Goal: Task Accomplishment & Management: Manage account settings

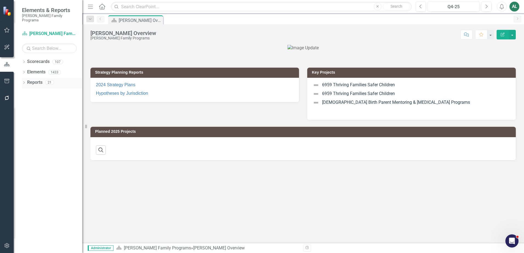
click at [24, 82] on icon "Dropdown" at bounding box center [24, 83] width 4 height 3
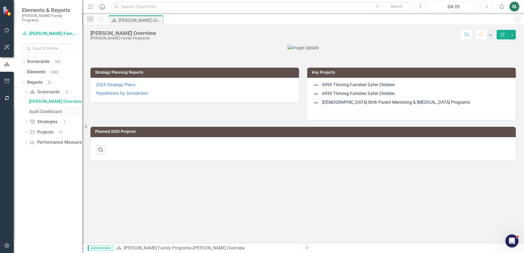
click at [31, 109] on div "Audit Dashboard" at bounding box center [55, 111] width 53 height 5
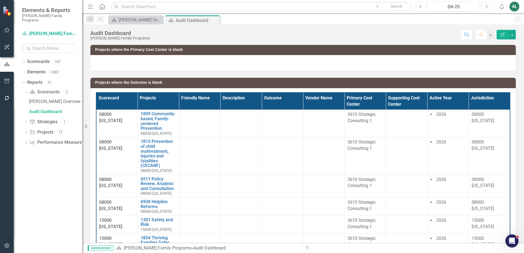
click at [486, 7] on icon "Next" at bounding box center [485, 6] width 3 height 5
click at [485, 7] on icon "Next" at bounding box center [485, 6] width 3 height 5
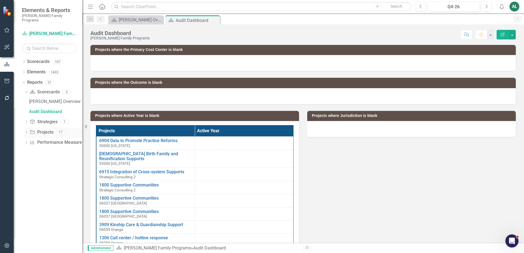
click at [26, 131] on icon "Dropdown" at bounding box center [26, 132] width 4 height 3
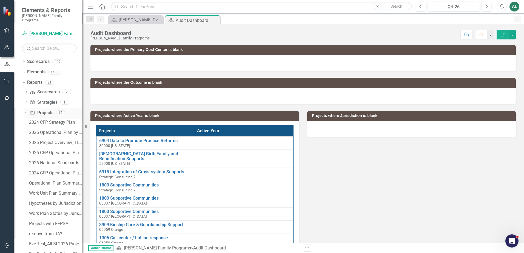
click at [52, 110] on link "Project Projects" at bounding box center [42, 113] width 24 height 6
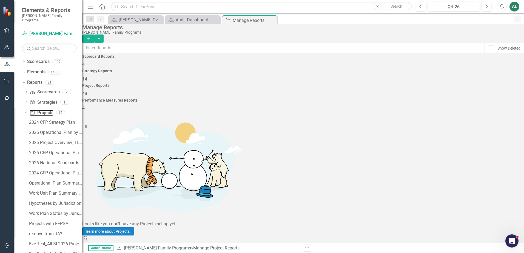
scroll to position [520, 0]
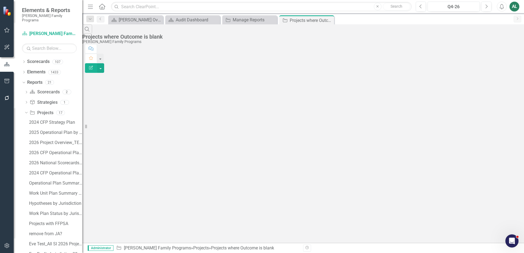
click at [93, 66] on icon "button" at bounding box center [91, 68] width 4 height 4
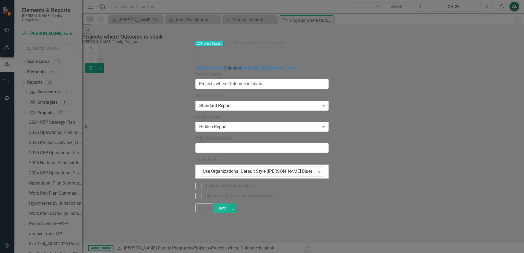
click at [223, 65] on link "Columns" at bounding box center [231, 67] width 17 height 5
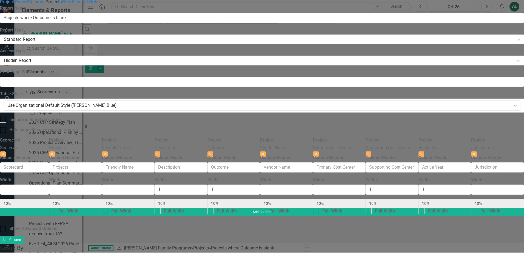
click at [62, 4] on link "Projects" at bounding box center [53, 1] width 16 height 5
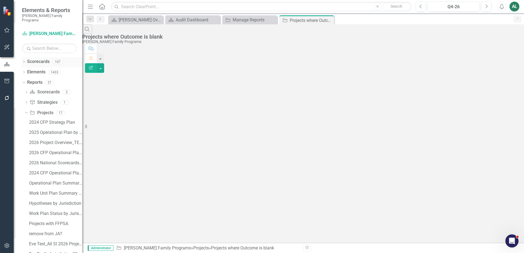
click at [26, 58] on div "Dropdown Scorecards 107" at bounding box center [52, 62] width 60 height 10
click at [25, 61] on icon "Dropdown" at bounding box center [24, 62] width 4 height 3
click at [26, 70] on icon "Dropdown" at bounding box center [27, 71] width 4 height 3
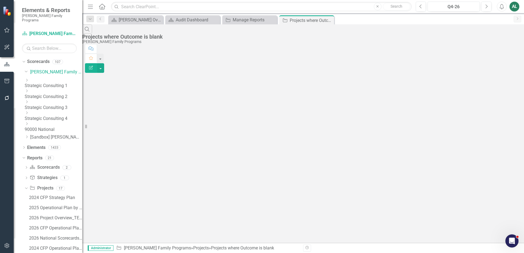
click at [29, 79] on icon "Dropdown" at bounding box center [27, 80] width 4 height 3
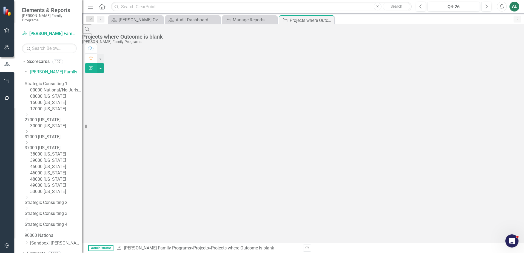
click at [55, 106] on link "15000 [US_STATE]" at bounding box center [56, 103] width 52 height 6
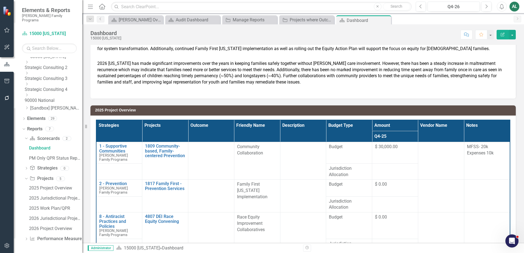
scroll to position [177, 0]
click at [45, 229] on div "2026 Project Overview" at bounding box center [55, 228] width 53 height 5
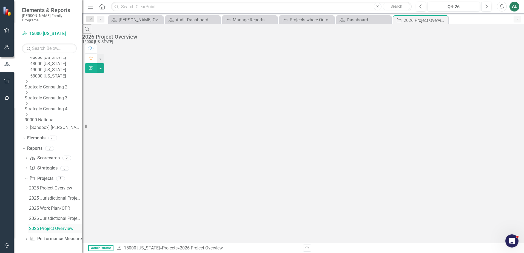
scroll to position [138, 0]
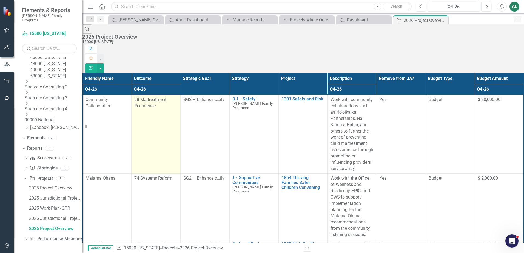
click at [144, 97] on span "68 Maltreatment Recurrence" at bounding box center [150, 103] width 32 height 12
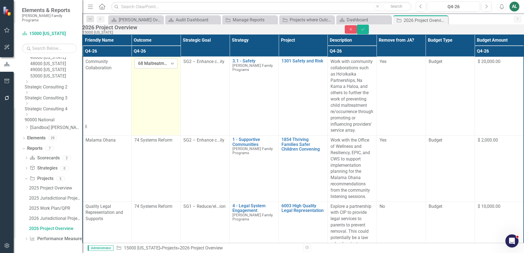
drag, startPoint x: 144, startPoint y: 79, endPoint x: 148, endPoint y: 78, distance: 4.7
click at [148, 67] on div "68 Maltreatment Recurrence" at bounding box center [153, 64] width 30 height 6
click at [157, 253] on div "Not Defined" at bounding box center [262, 256] width 524 height 6
click at [369, 33] on button "Save" at bounding box center [363, 30] width 12 height 10
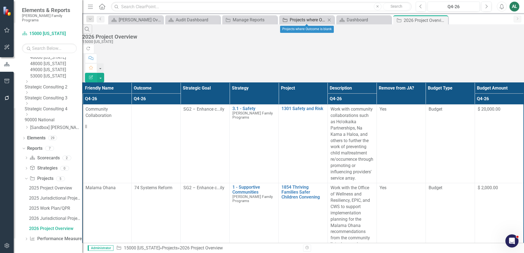
click at [317, 22] on div "Projects where Outcome is blank" at bounding box center [307, 19] width 36 height 7
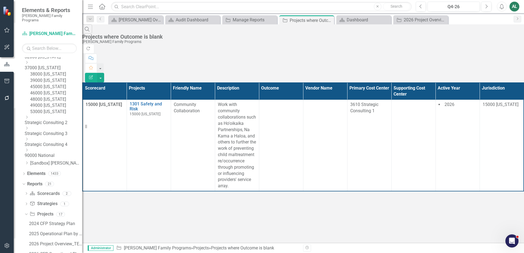
scroll to position [164, 0]
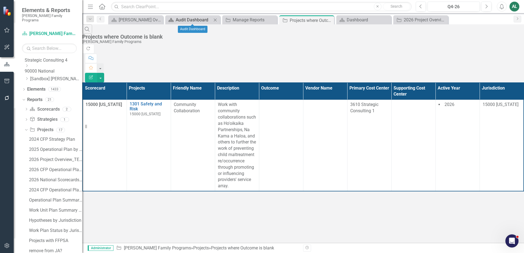
click at [172, 18] on icon "Scorecard" at bounding box center [170, 20] width 5 height 4
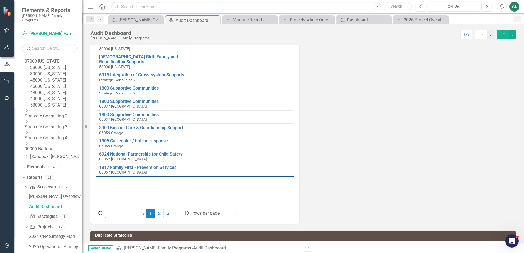
scroll to position [257, 0]
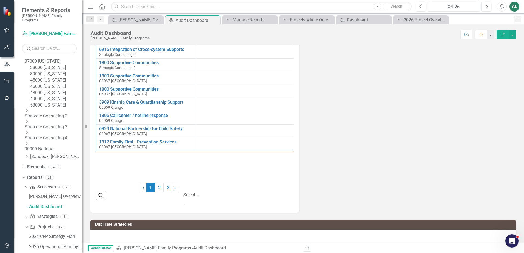
click at [217, 191] on div at bounding box center [211, 187] width 55 height 7
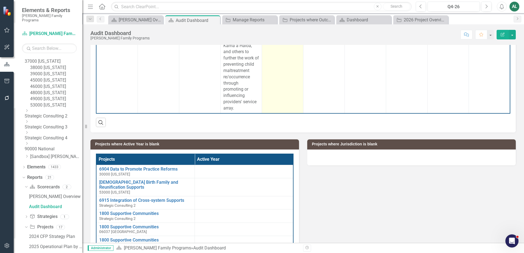
scroll to position [0, 0]
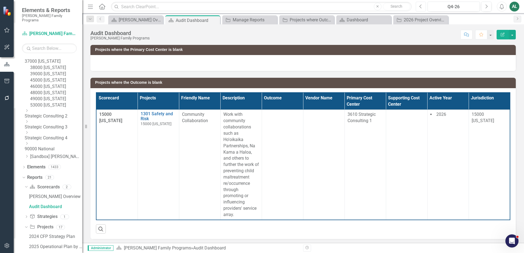
click at [423, 7] on button "Previous" at bounding box center [420, 7] width 10 height 10
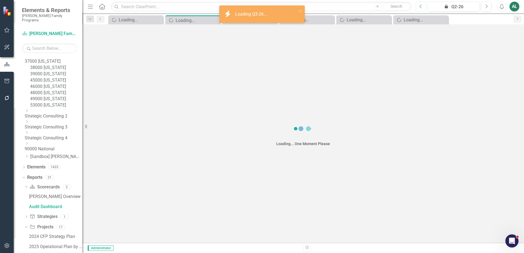
click at [423, 7] on button "Previous" at bounding box center [420, 7] width 10 height 10
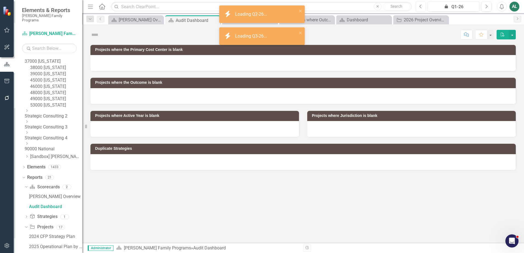
click at [423, 7] on button "Previous" at bounding box center [420, 7] width 10 height 10
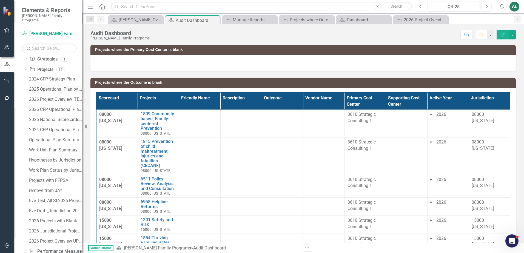
scroll to position [244, 0]
click at [52, 73] on link "Project Projects" at bounding box center [42, 70] width 24 height 6
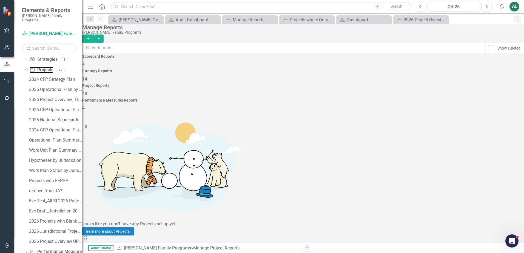
scroll to position [492, 0]
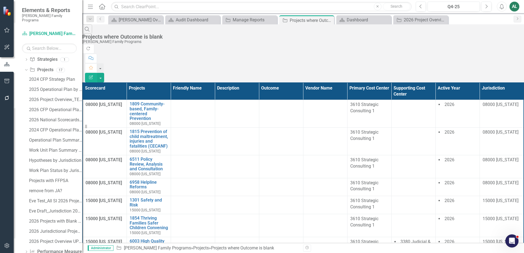
click at [400, 37] on div "Search Projects where Outcome is [PERSON_NAME] Family Programs" at bounding box center [302, 34] width 441 height 20
click at [483, 5] on button "Next" at bounding box center [486, 7] width 10 height 10
click at [482, 6] on button "Next" at bounding box center [486, 7] width 10 height 10
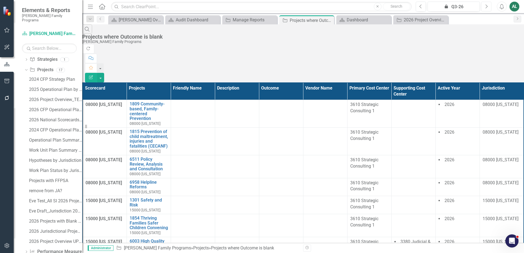
click at [482, 6] on button "Next" at bounding box center [486, 7] width 10 height 10
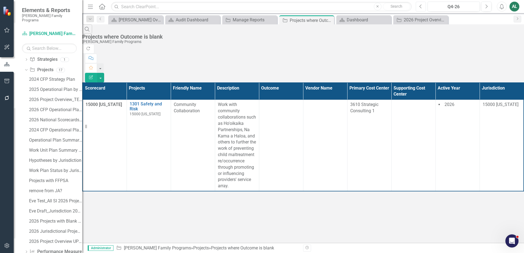
click at [423, 8] on button "Previous" at bounding box center [420, 7] width 10 height 10
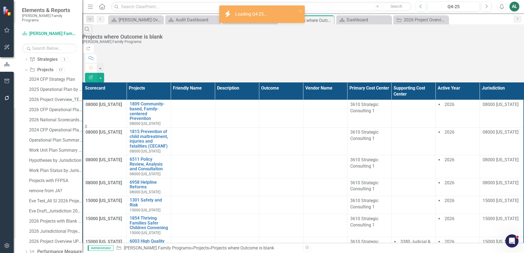
click at [394, 36] on div "Search Projects where Outcome is [PERSON_NAME] Family Programs" at bounding box center [302, 34] width 441 height 20
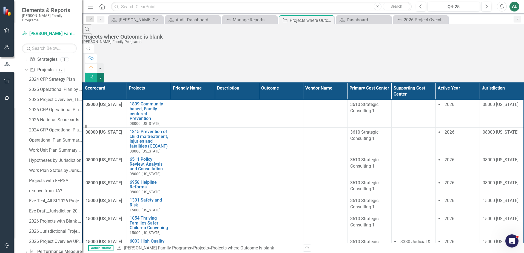
click at [104, 73] on button "button" at bounding box center [100, 78] width 7 height 10
click at [93, 75] on icon "Edit Report" at bounding box center [90, 77] width 5 height 4
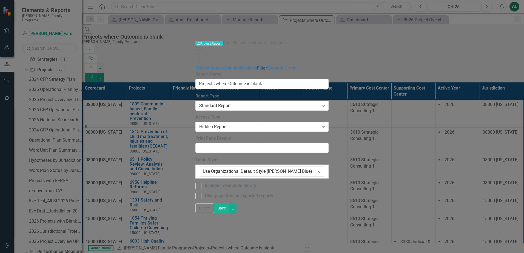
click at [257, 65] on link "Filter" at bounding box center [262, 67] width 10 height 5
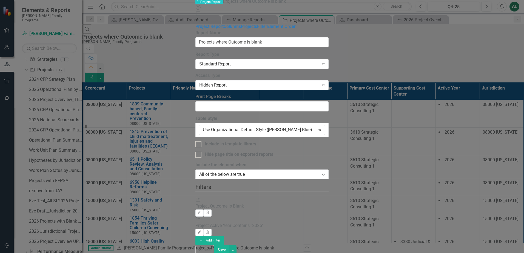
click at [203, 229] on button "Edit" at bounding box center [199, 232] width 8 height 7
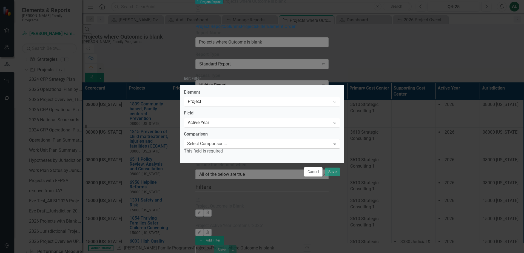
click at [216, 145] on div "Select Comparison..." at bounding box center [207, 144] width 40 height 6
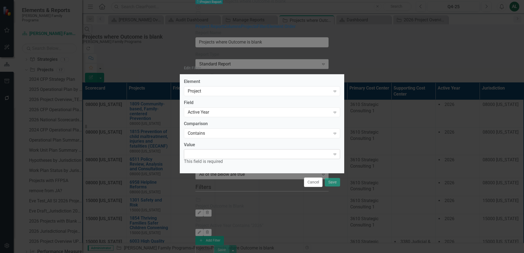
click at [219, 157] on div "Expand" at bounding box center [262, 154] width 156 height 10
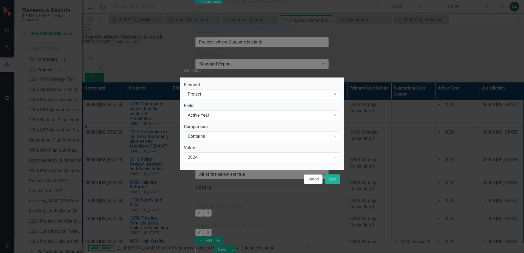
click at [215, 156] on div "2024" at bounding box center [259, 157] width 143 height 6
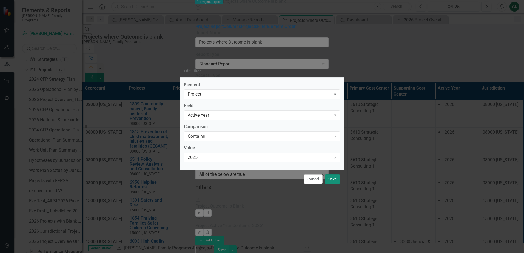
click at [331, 181] on button "Save" at bounding box center [332, 179] width 15 height 10
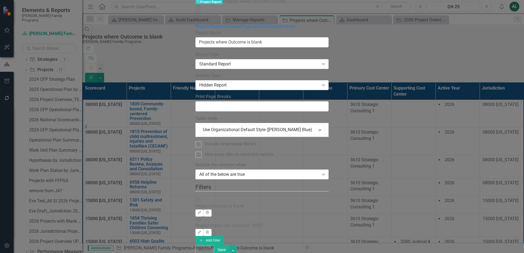
click at [229, 246] on button "Save" at bounding box center [221, 250] width 15 height 10
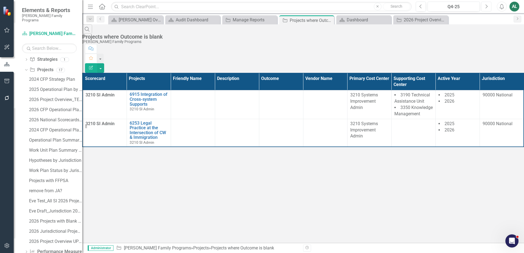
click at [487, 9] on button "Next" at bounding box center [486, 7] width 10 height 10
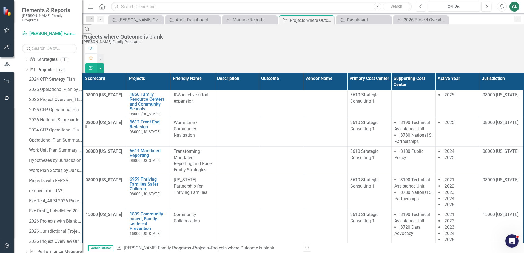
click at [421, 7] on icon "Previous" at bounding box center [420, 6] width 3 height 5
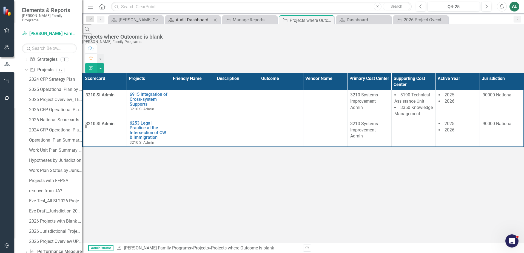
click at [199, 20] on div "Audit Dashboard" at bounding box center [194, 19] width 36 height 7
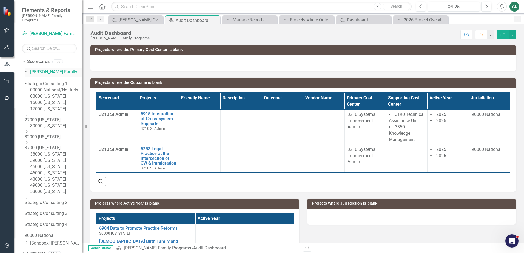
click at [58, 69] on link "[PERSON_NAME] Family Programs" at bounding box center [56, 72] width 52 height 6
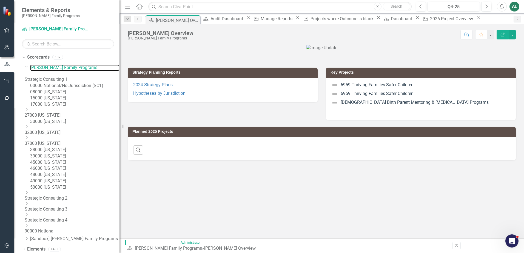
drag, startPoint x: 82, startPoint y: 102, endPoint x: 119, endPoint y: 101, distance: 37.0
click at [119, 101] on div "Resize" at bounding box center [121, 126] width 4 height 253
